Goal: Transaction & Acquisition: Obtain resource

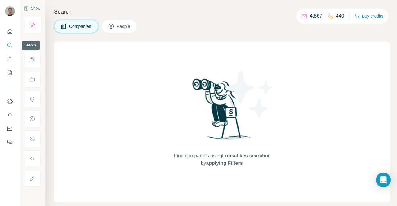
click at [10, 43] on icon "Search" at bounding box center [10, 45] width 6 height 6
click at [117, 26] on span "People" at bounding box center [124, 26] width 14 height 6
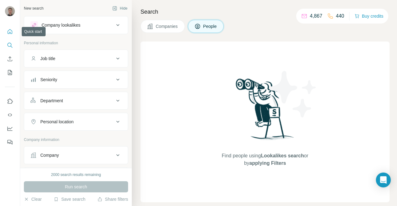
click at [9, 35] on button "Quick start" at bounding box center [10, 31] width 10 height 11
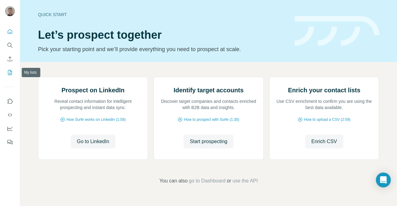
click at [10, 69] on button "My lists" at bounding box center [10, 72] width 10 height 11
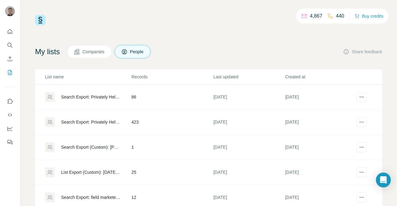
click at [77, 54] on icon at bounding box center [77, 52] width 6 height 6
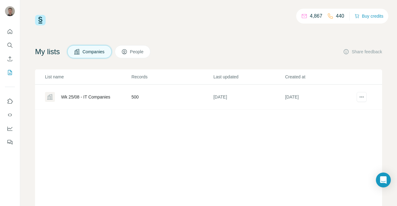
click at [101, 98] on div "Wk 25/08 - IT Companies" at bounding box center [85, 97] width 49 height 6
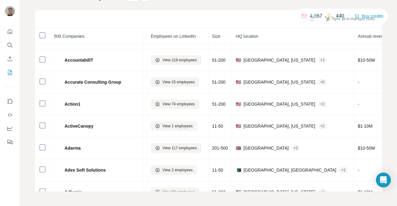
scroll to position [279, 81]
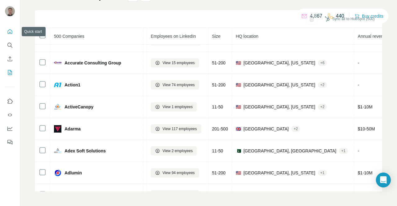
click at [6, 34] on button "Quick start" at bounding box center [10, 31] width 10 height 11
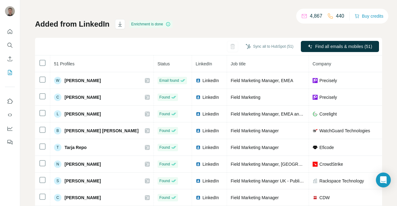
scroll to position [27, 0]
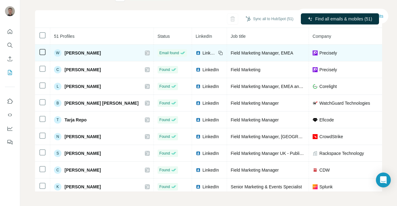
click at [203, 52] on span "LinkedIn" at bounding box center [210, 53] width 14 height 6
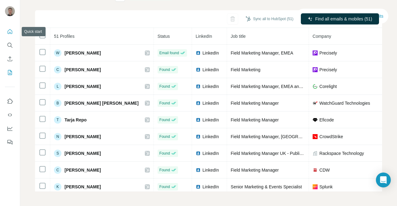
click at [11, 34] on icon "Quick start" at bounding box center [10, 31] width 5 height 5
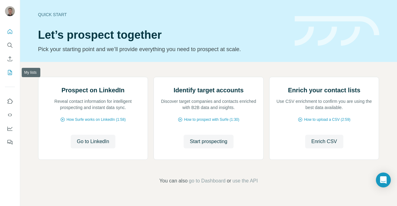
click at [10, 74] on icon "My lists" at bounding box center [10, 73] width 6 height 6
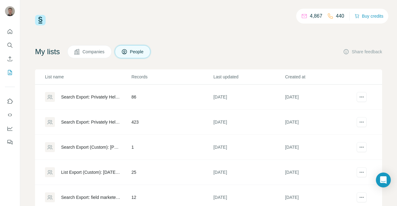
click at [94, 47] on button "Companies" at bounding box center [89, 51] width 44 height 13
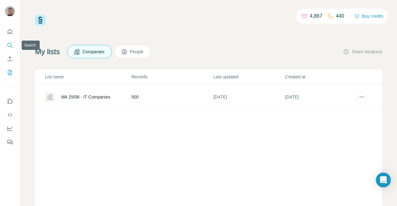
click at [12, 44] on icon "Search" at bounding box center [10, 45] width 6 height 6
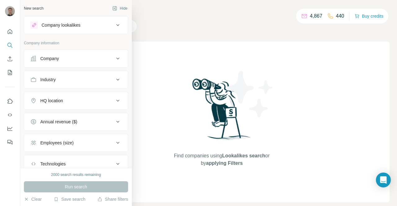
click at [76, 59] on div "Company" at bounding box center [72, 59] width 84 height 6
click input "text"
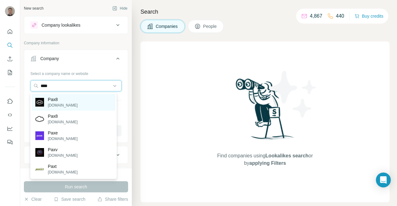
type input "****"
click at [70, 101] on div "Pax8 pax8.com" at bounding box center [73, 102] width 83 height 17
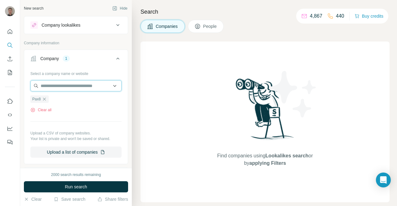
click at [80, 87] on input "text" at bounding box center [75, 85] width 91 height 11
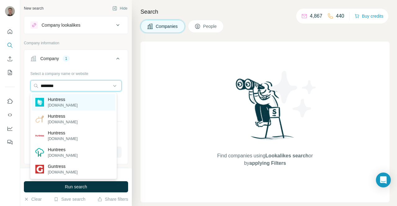
type input "********"
click at [60, 100] on p "Huntress" at bounding box center [63, 100] width 30 height 6
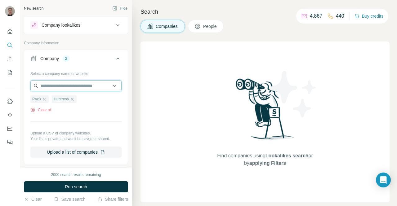
click at [80, 83] on input "text" at bounding box center [75, 85] width 91 height 11
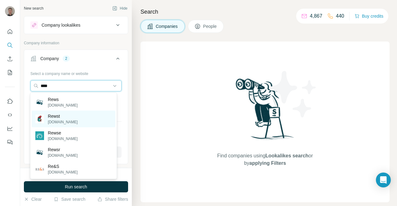
type input "****"
click at [79, 115] on div "Rewst rewst.io" at bounding box center [73, 119] width 83 height 17
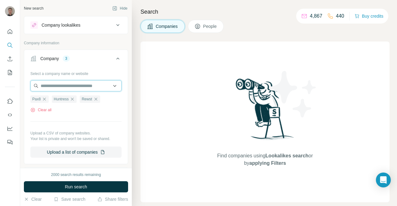
click at [53, 86] on input "text" at bounding box center [75, 85] width 91 height 11
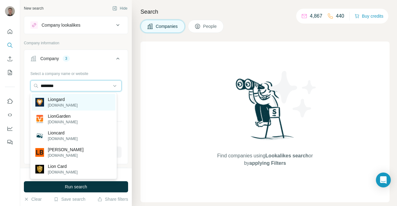
type input "********"
click at [62, 102] on p "Liongard" at bounding box center [63, 100] width 30 height 6
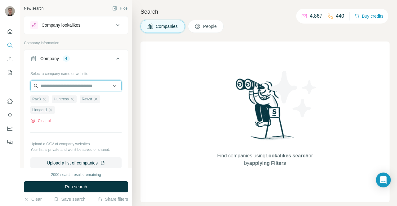
click at [74, 84] on input "text" at bounding box center [75, 85] width 91 height 11
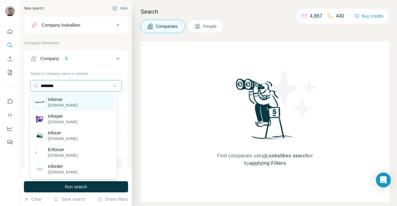
type input "********"
click at [77, 99] on div "Inforcer inforcer.com" at bounding box center [73, 102] width 83 height 17
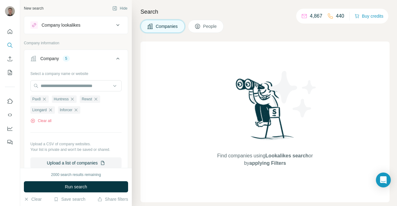
click at [115, 60] on icon at bounding box center [117, 58] width 7 height 7
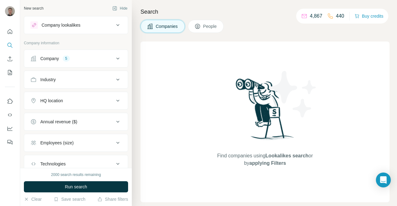
click at [116, 100] on icon at bounding box center [117, 101] width 3 height 2
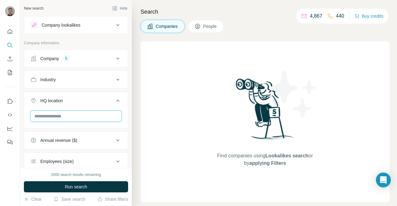
click at [85, 117] on input "text" at bounding box center [75, 116] width 91 height 11
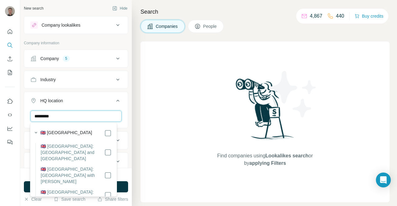
type input "*********"
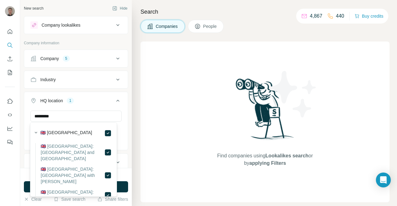
click at [114, 97] on icon at bounding box center [117, 100] width 7 height 7
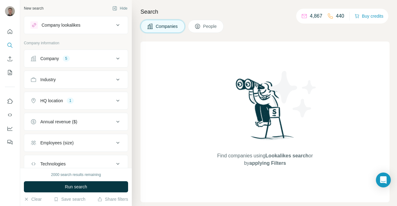
click at [107, 77] on div "Industry" at bounding box center [72, 80] width 84 height 6
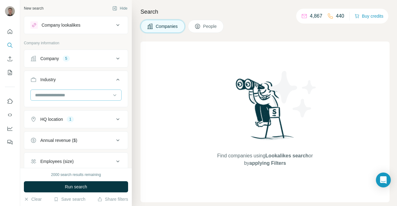
click at [88, 93] on input at bounding box center [72, 95] width 77 height 7
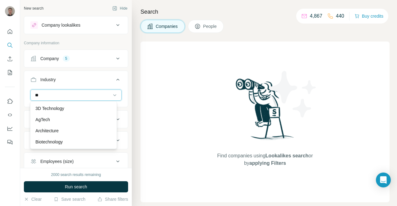
type input "*"
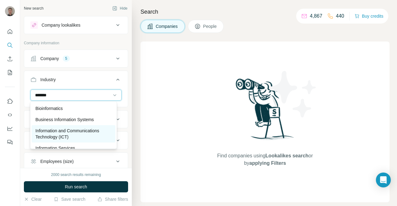
type input "*******"
click at [98, 131] on p "Information and Communications Technology (ICT)" at bounding box center [73, 134] width 76 height 12
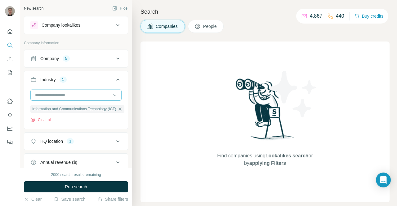
click at [78, 94] on input at bounding box center [72, 95] width 77 height 7
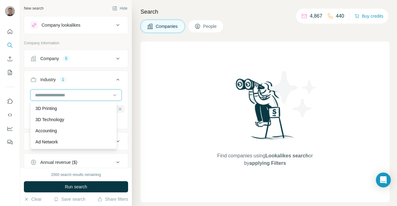
click at [43, 92] on input at bounding box center [72, 95] width 77 height 7
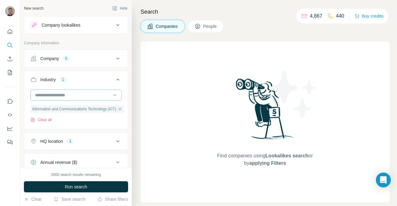
click at [43, 92] on input at bounding box center [72, 95] width 77 height 7
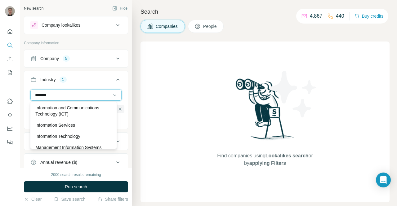
scroll to position [29, 0]
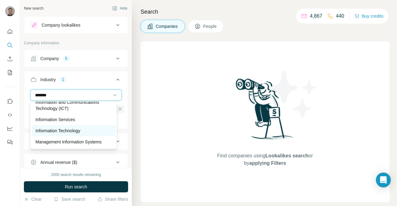
type input "*******"
click at [80, 132] on p "Information Technology" at bounding box center [57, 131] width 45 height 6
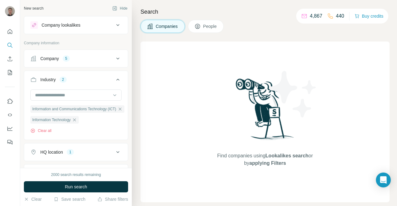
click at [114, 79] on icon at bounding box center [117, 79] width 7 height 7
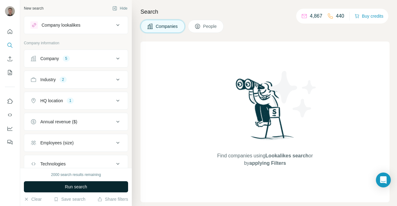
click at [101, 187] on button "Run search" at bounding box center [76, 187] width 104 height 11
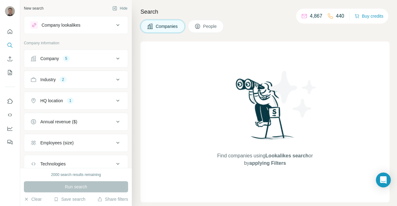
click at [68, 161] on div "Technologies" at bounding box center [72, 164] width 84 height 6
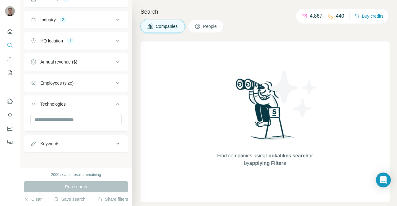
scroll to position [60, 0]
click at [114, 110] on button "Technologies" at bounding box center [76, 105] width 104 height 17
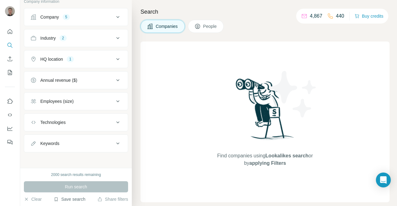
click at [57, 198] on button "Save search" at bounding box center [70, 199] width 32 height 6
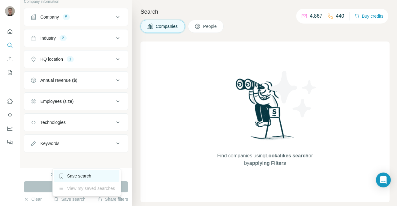
click at [78, 176] on div "Save search" at bounding box center [86, 176] width 65 height 12
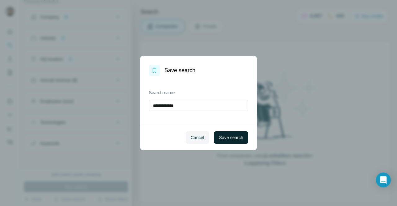
click at [222, 138] on span "Save search" at bounding box center [231, 138] width 24 height 6
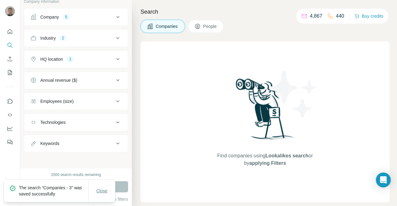
click at [101, 189] on span "Close" at bounding box center [102, 191] width 11 height 6
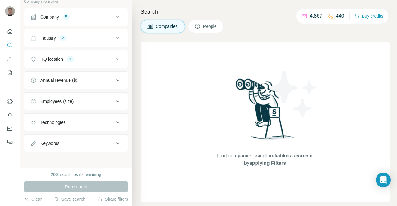
click at [87, 184] on div "Run search" at bounding box center [76, 187] width 104 height 11
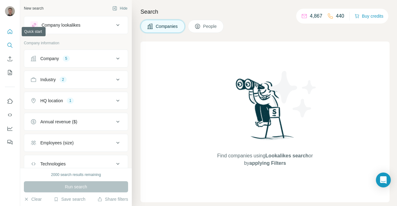
click at [9, 31] on icon "Quick start" at bounding box center [10, 32] width 6 height 6
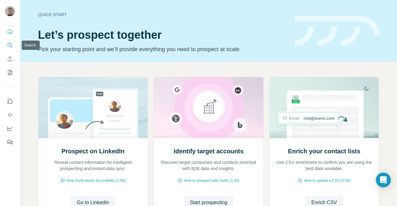
click at [7, 46] on icon "Search" at bounding box center [10, 45] width 6 height 6
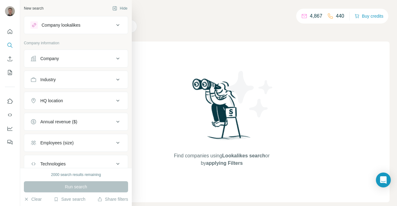
click at [97, 62] on button "Company" at bounding box center [76, 58] width 104 height 15
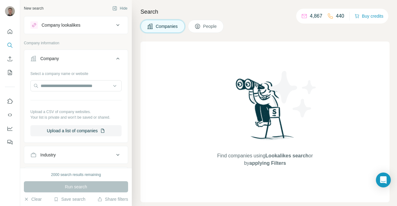
click at [97, 62] on button "Company" at bounding box center [76, 59] width 104 height 17
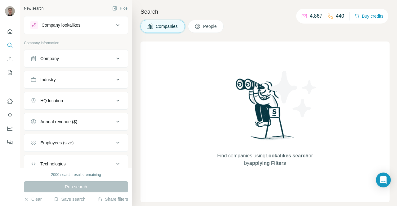
click at [91, 65] on button "Company" at bounding box center [76, 58] width 104 height 15
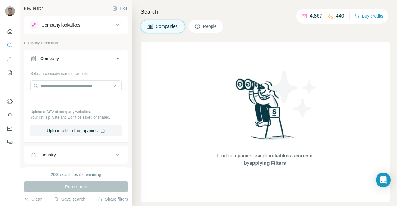
click at [91, 65] on button "Company" at bounding box center [76, 59] width 104 height 17
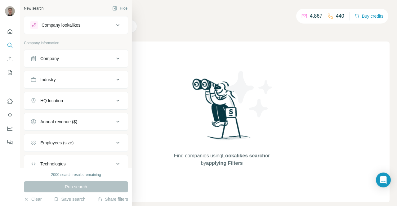
click at [95, 57] on div "Company" at bounding box center [72, 59] width 84 height 6
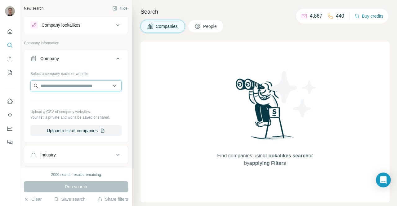
click at [92, 84] on input "text" at bounding box center [75, 85] width 91 height 11
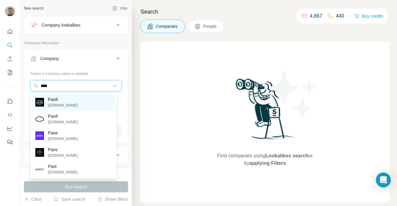
type input "****"
click at [60, 104] on p "[DOMAIN_NAME]" at bounding box center [63, 106] width 30 height 6
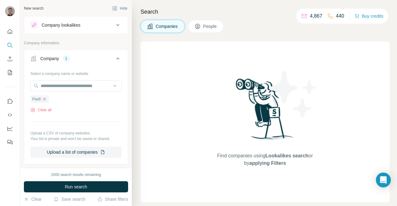
click at [118, 27] on button "Company lookalikes" at bounding box center [76, 25] width 104 height 15
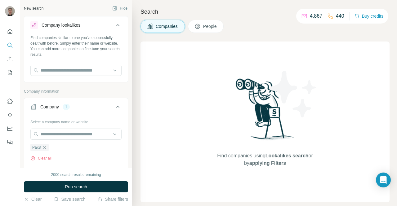
click at [118, 27] on button "Company lookalikes" at bounding box center [76, 26] width 104 height 17
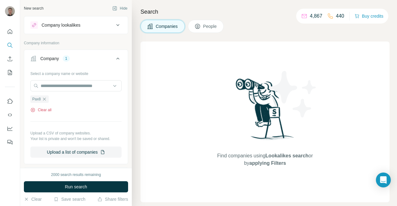
click at [42, 109] on button "Clear all" at bounding box center [40, 110] width 21 height 6
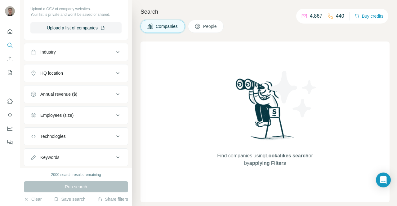
scroll to position [117, 0]
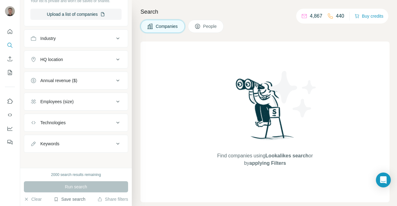
click at [73, 199] on button "Save search" at bounding box center [70, 199] width 32 height 6
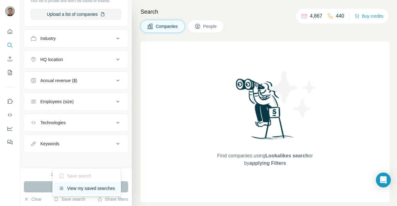
click at [81, 188] on div "View my saved searches" at bounding box center [86, 189] width 65 height 12
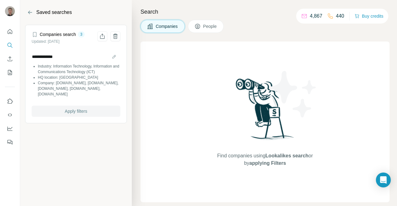
click at [68, 110] on button "Apply filters" at bounding box center [76, 111] width 89 height 11
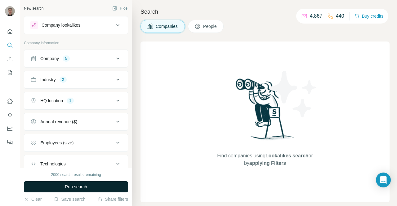
click at [83, 190] on span "Run search" at bounding box center [76, 187] width 22 height 6
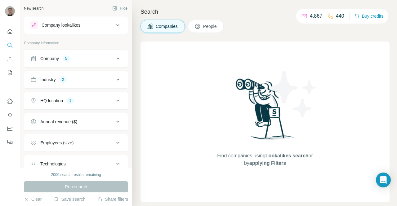
click at [396, 73] on div "Search Companies People Find companies using Lookalikes search or by applying F…" at bounding box center [264, 103] width 265 height 206
click at [243, 99] on img at bounding box center [265, 111] width 65 height 69
click at [201, 26] on icon at bounding box center [198, 26] width 6 height 6
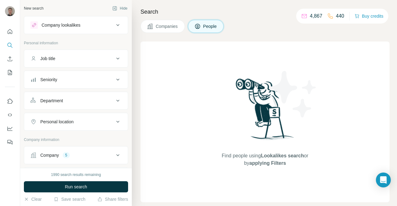
click at [104, 59] on div "Job title" at bounding box center [72, 59] width 84 height 6
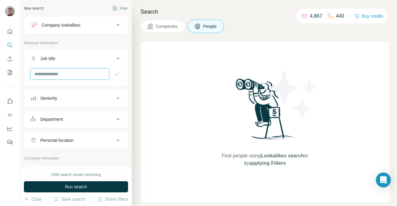
click at [80, 72] on input "text" at bounding box center [69, 74] width 79 height 11
type input "**********"
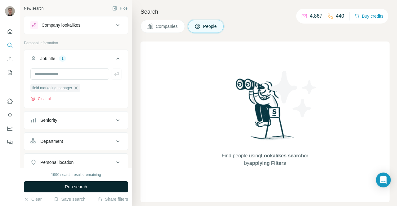
click at [92, 186] on button "Run search" at bounding box center [76, 187] width 104 height 11
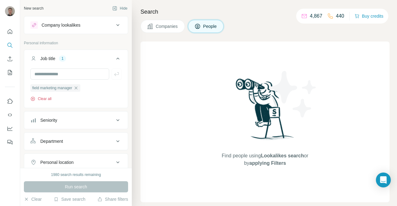
click at [44, 99] on button "Clear all" at bounding box center [40, 99] width 21 height 6
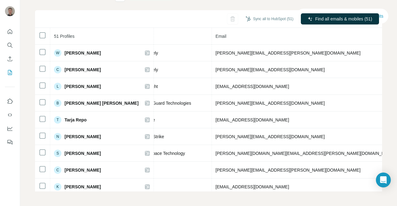
scroll to position [0, 178]
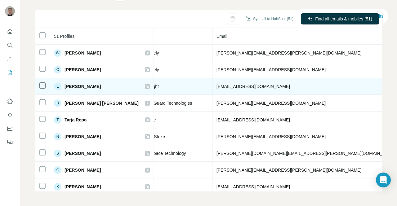
drag, startPoint x: 311, startPoint y: 86, endPoint x: 276, endPoint y: 84, distance: 35.1
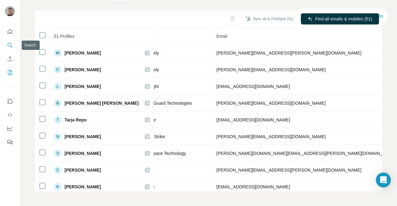
click at [12, 47] on icon "Search" at bounding box center [10, 45] width 6 height 6
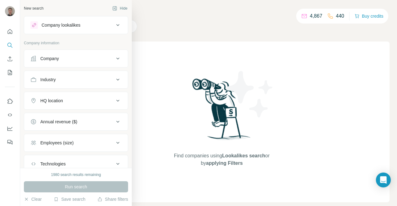
click at [86, 200] on div "Clear Save search Share filters" at bounding box center [76, 199] width 104 height 6
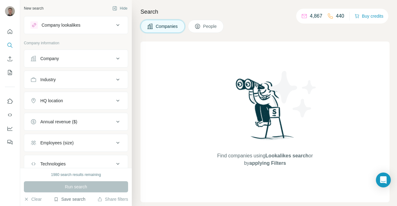
click at [76, 199] on button "Save search" at bounding box center [70, 199] width 32 height 6
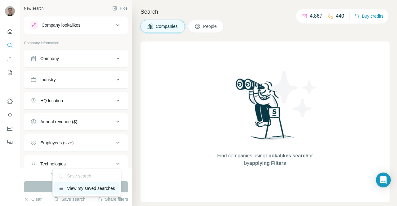
click at [83, 185] on div "View my saved searches" at bounding box center [86, 189] width 65 height 12
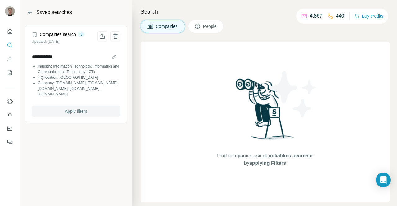
click at [62, 106] on button "Apply filters" at bounding box center [76, 111] width 89 height 11
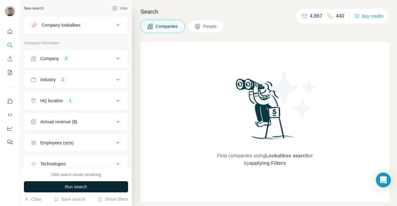
click at [84, 187] on span "Run search" at bounding box center [76, 187] width 22 height 6
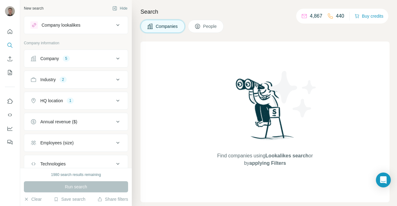
click at [104, 104] on button "HQ location 1" at bounding box center [76, 100] width 104 height 15
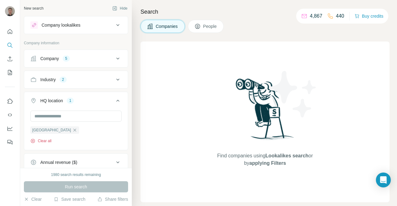
click at [43, 139] on button "Clear all" at bounding box center [40, 141] width 21 height 6
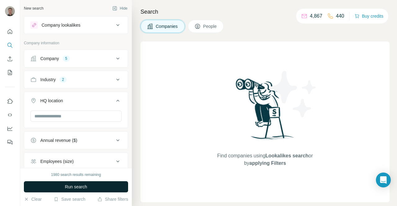
click at [76, 187] on span "Run search" at bounding box center [76, 187] width 22 height 6
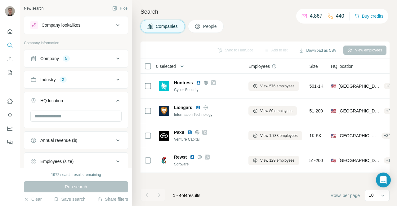
click at [99, 84] on button "Industry 2" at bounding box center [76, 79] width 104 height 15
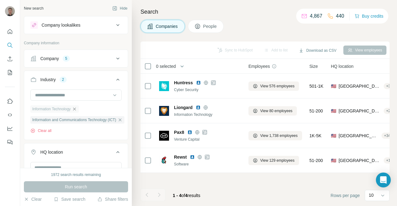
click at [76, 108] on icon "button" at bounding box center [74, 109] width 5 height 5
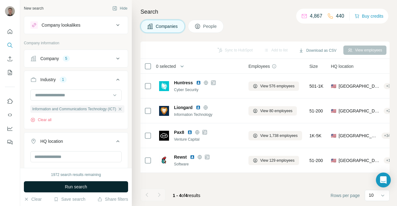
click at [100, 187] on button "Run search" at bounding box center [76, 187] width 104 height 11
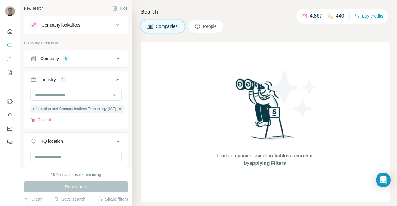
click at [45, 118] on button "Clear all" at bounding box center [40, 120] width 21 height 6
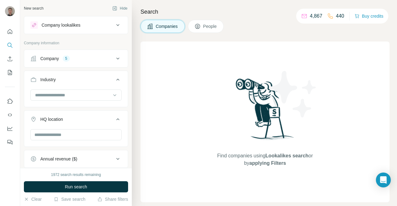
click at [90, 56] on div "Company 5" at bounding box center [72, 59] width 84 height 6
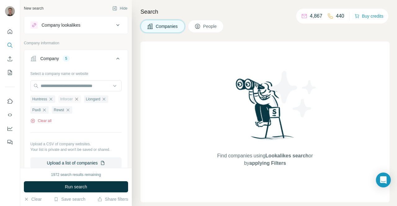
click at [78, 99] on icon "button" at bounding box center [76, 99] width 3 height 3
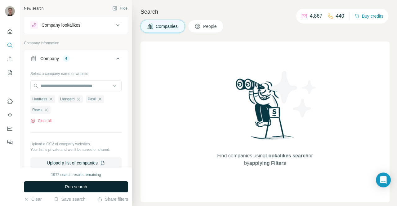
click at [91, 185] on button "Run search" at bounding box center [76, 187] width 104 height 11
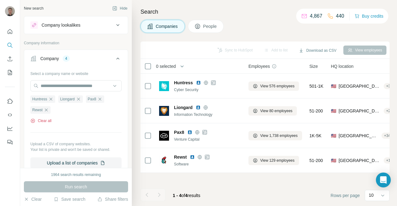
click at [49, 120] on button "Clear all" at bounding box center [40, 121] width 21 height 6
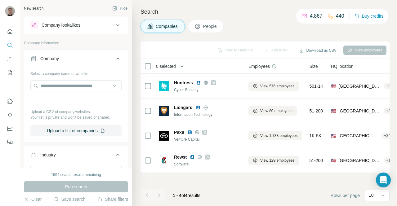
click at [90, 29] on button "Company lookalikes" at bounding box center [76, 25] width 104 height 15
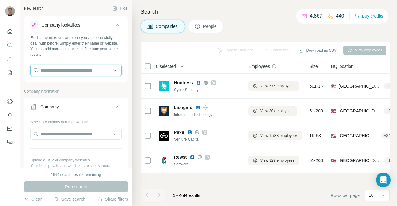
click at [64, 72] on input "text" at bounding box center [75, 70] width 91 height 11
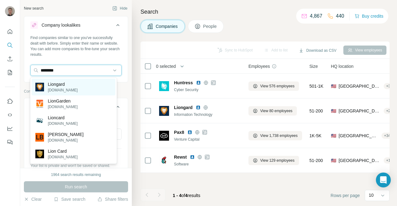
type input "********"
click at [70, 88] on p "liongard.com" at bounding box center [63, 91] width 30 height 6
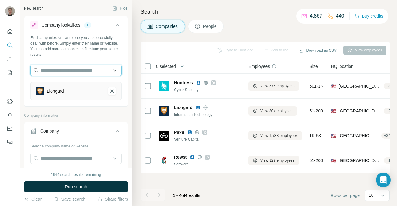
click at [72, 73] on input "text" at bounding box center [75, 70] width 91 height 11
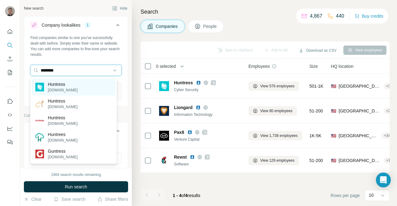
type input "********"
click at [71, 90] on p "huntress.com" at bounding box center [63, 91] width 30 height 6
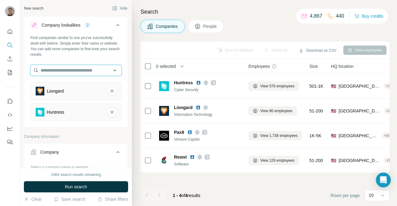
click at [75, 69] on input "text" at bounding box center [75, 70] width 91 height 11
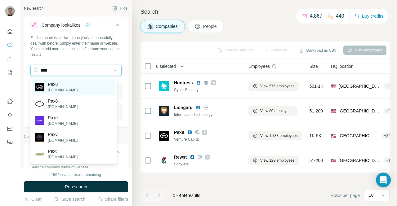
type input "****"
click at [70, 87] on div "Pax8 pax8.com" at bounding box center [73, 87] width 83 height 17
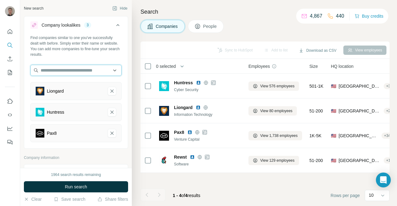
click at [64, 72] on input "text" at bounding box center [75, 70] width 91 height 11
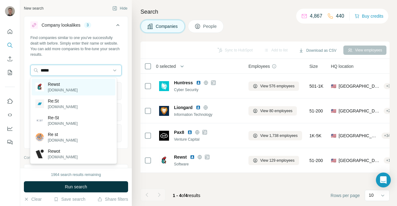
type input "*****"
click at [72, 87] on div "Rewst rewst.io" at bounding box center [73, 87] width 83 height 17
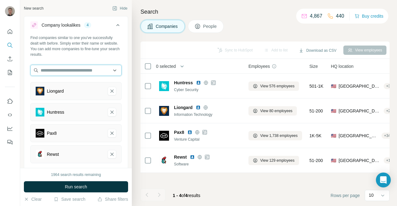
click at [80, 69] on input "text" at bounding box center [75, 70] width 91 height 11
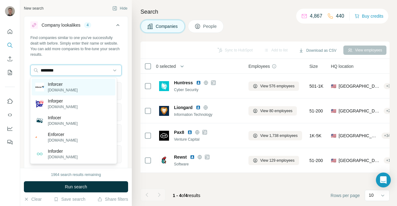
type input "********"
click at [75, 87] on div "Inforcer inforcer.com" at bounding box center [73, 87] width 83 height 17
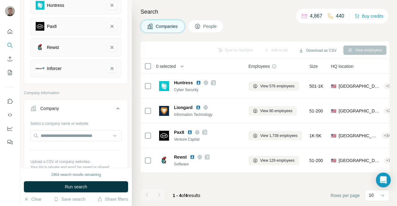
scroll to position [124, 0]
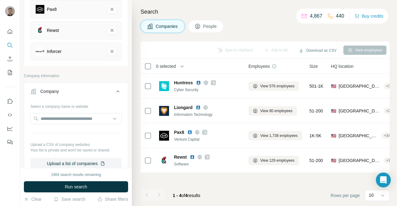
click at [114, 88] on icon at bounding box center [117, 91] width 7 height 7
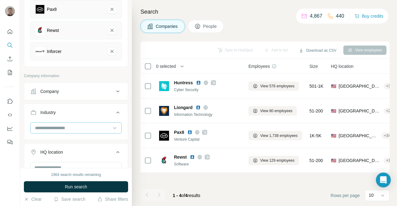
click at [86, 126] on input at bounding box center [72, 128] width 77 height 7
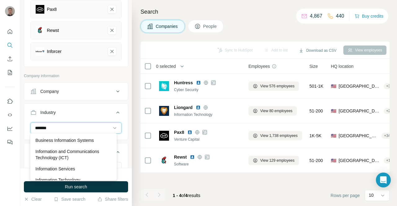
scroll to position [16, 0]
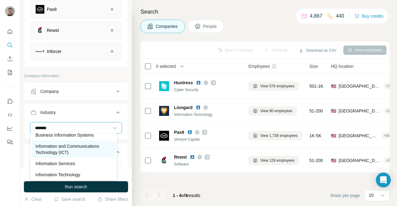
type input "*******"
click at [88, 146] on p "Information and Communications Technology (ICT)" at bounding box center [73, 149] width 76 height 12
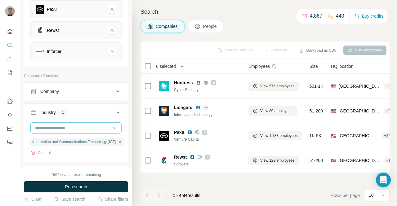
click at [70, 127] on input at bounding box center [72, 128] width 77 height 7
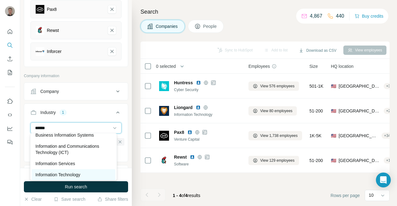
type input "******"
click at [80, 175] on p "Information Technology" at bounding box center [57, 175] width 45 height 6
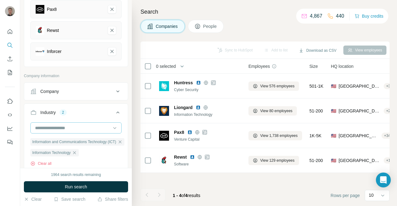
click at [71, 125] on input at bounding box center [72, 128] width 77 height 7
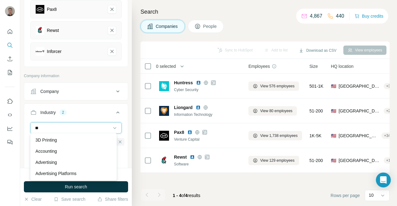
type input "*"
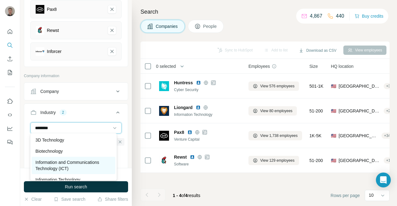
type input "********"
click at [91, 164] on p "Information and Communications Technology (ICT)" at bounding box center [73, 166] width 76 height 12
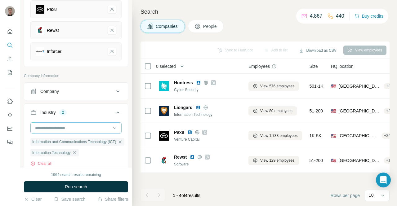
click at [77, 125] on input at bounding box center [72, 128] width 77 height 7
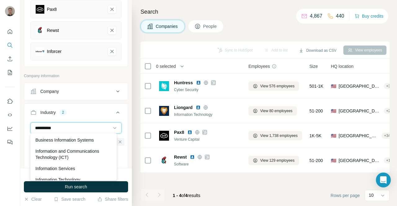
scroll to position [17, 0]
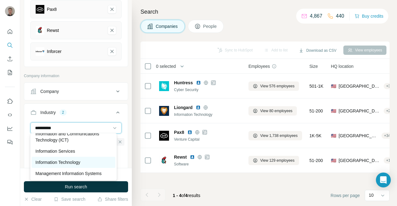
type input "**********"
click at [70, 162] on p "Information Technology" at bounding box center [57, 163] width 45 height 6
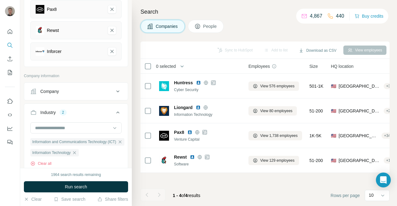
click at [114, 109] on icon at bounding box center [117, 112] width 7 height 7
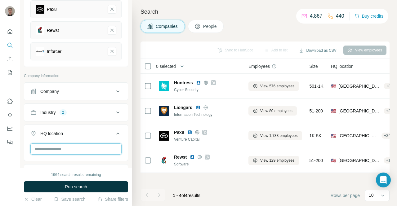
click at [81, 147] on input "text" at bounding box center [75, 149] width 91 height 11
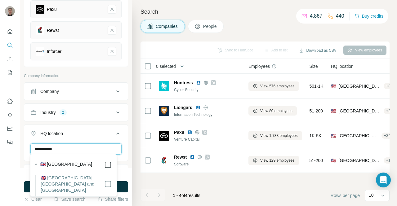
type input "**********"
click at [114, 133] on icon at bounding box center [117, 133] width 7 height 7
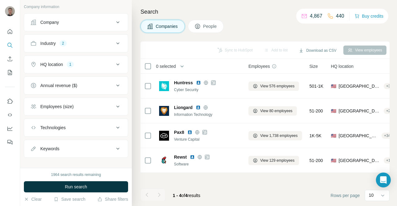
scroll to position [197, 0]
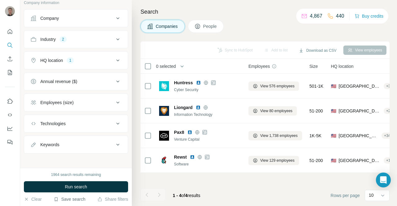
click at [77, 198] on button "Save search" at bounding box center [70, 199] width 32 height 6
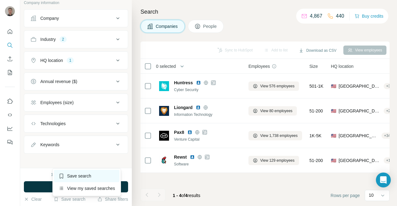
click at [73, 177] on div "Save search" at bounding box center [86, 176] width 65 height 12
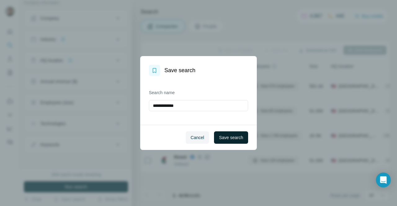
click at [229, 139] on span "Save search" at bounding box center [231, 138] width 24 height 6
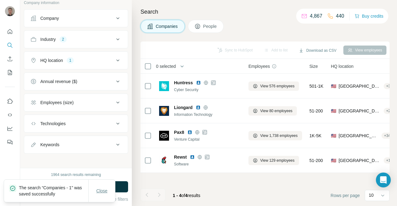
click at [103, 192] on span "Close" at bounding box center [102, 191] width 11 height 6
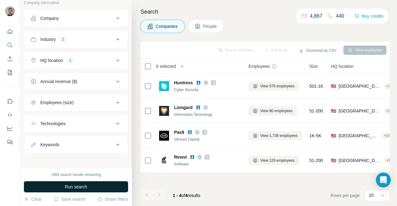
click at [75, 185] on span "Run search" at bounding box center [76, 187] width 22 height 6
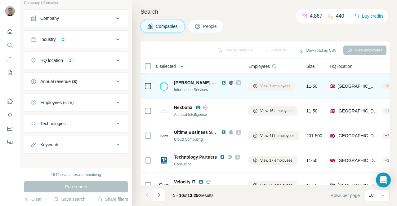
click at [272, 87] on span "View 7 employees" at bounding box center [275, 86] width 30 height 6
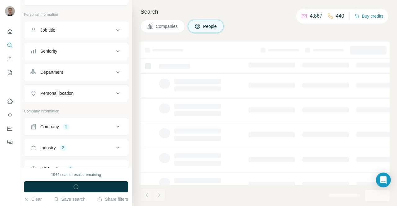
scroll to position [305, 0]
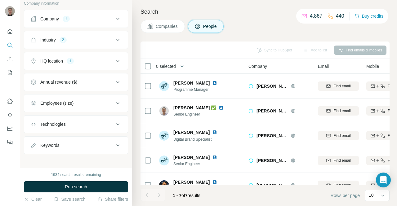
click at [171, 27] on span "Companies" at bounding box center [167, 26] width 23 height 6
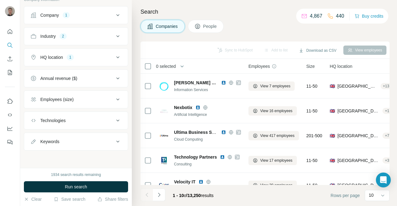
scroll to position [209, 0]
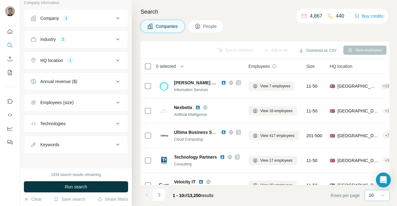
click at [384, 197] on icon at bounding box center [383, 196] width 6 height 6
click at [374, 160] on p "40" at bounding box center [372, 160] width 5 height 6
click at [316, 51] on button "Download as CSV" at bounding box center [318, 50] width 46 height 9
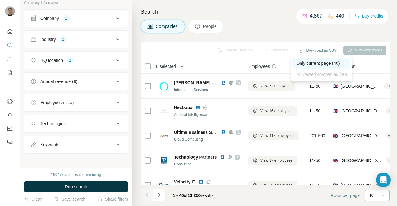
click at [317, 63] on div "Only current page (40)" at bounding box center [322, 63] width 58 height 11
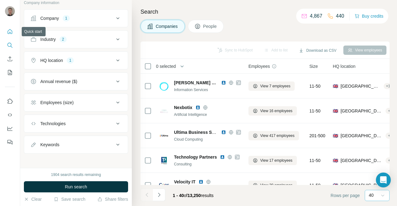
click at [12, 32] on icon "Quick start" at bounding box center [10, 31] width 5 height 5
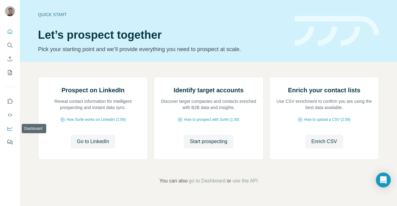
click at [7, 129] on icon "Dashboard" at bounding box center [9, 129] width 5 height 4
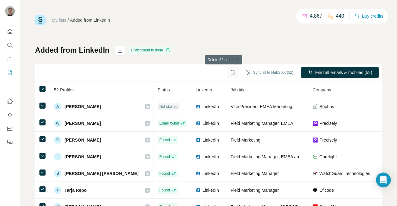
click at [232, 71] on icon "button" at bounding box center [233, 70] width 2 height 1
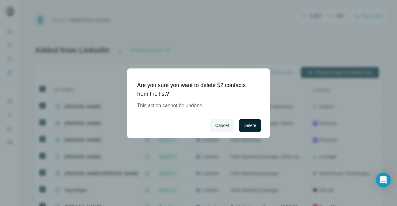
click at [249, 123] on span "Delete" at bounding box center [250, 126] width 12 height 6
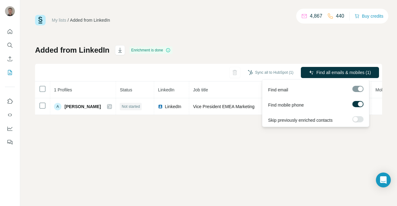
click at [334, 72] on span "Find all emails & mobiles (1)" at bounding box center [344, 73] width 55 height 6
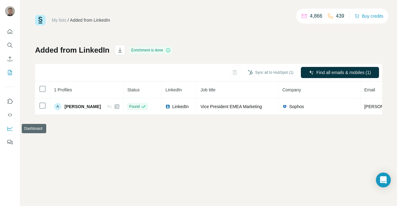
click at [9, 129] on icon "Dashboard" at bounding box center [10, 129] width 6 height 6
click at [117, 47] on icon "button" at bounding box center [120, 50] width 6 height 6
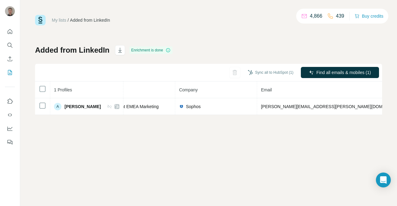
scroll to position [0, 104]
